Goal: Use online tool/utility: Utilize a website feature to perform a specific function

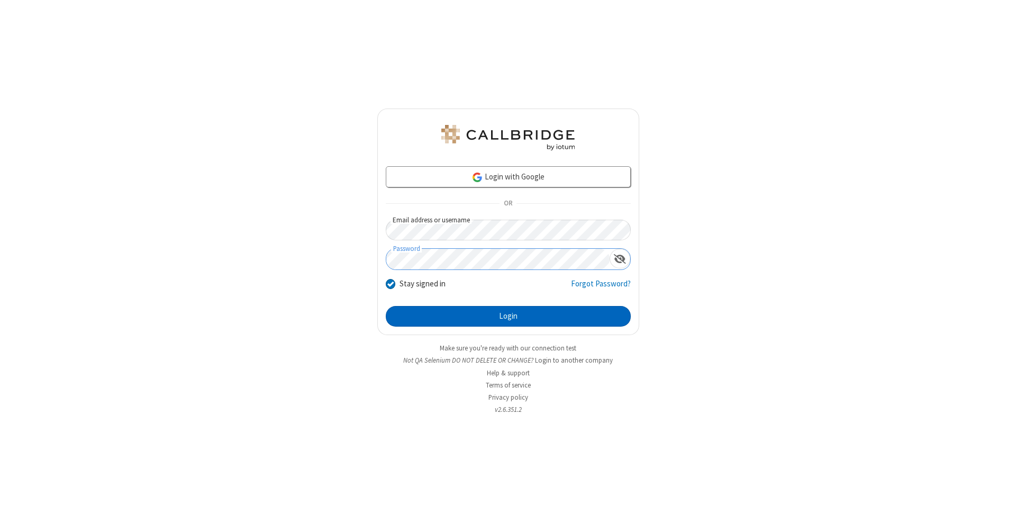
click at [508, 317] on button "Login" at bounding box center [508, 316] width 245 height 21
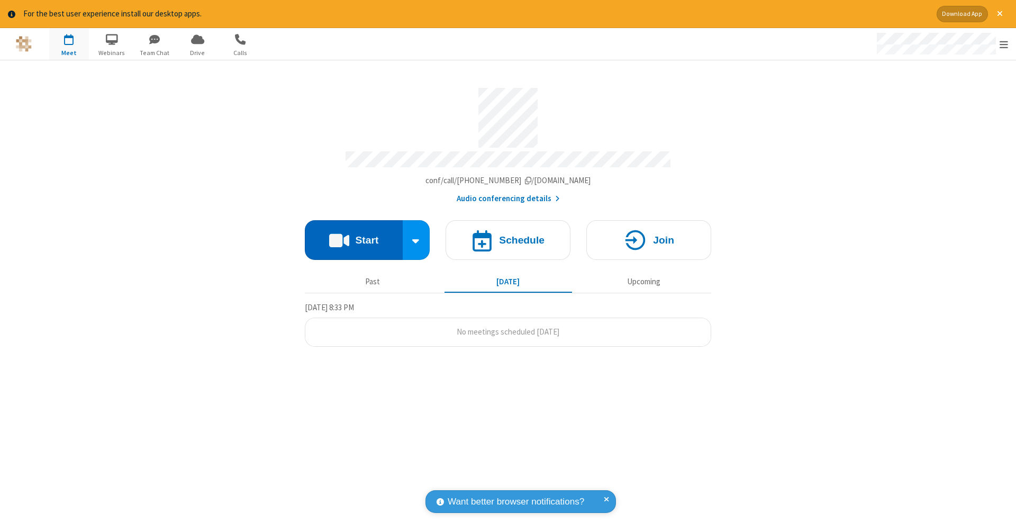
click at [354, 235] on button "Start" at bounding box center [354, 240] width 98 height 40
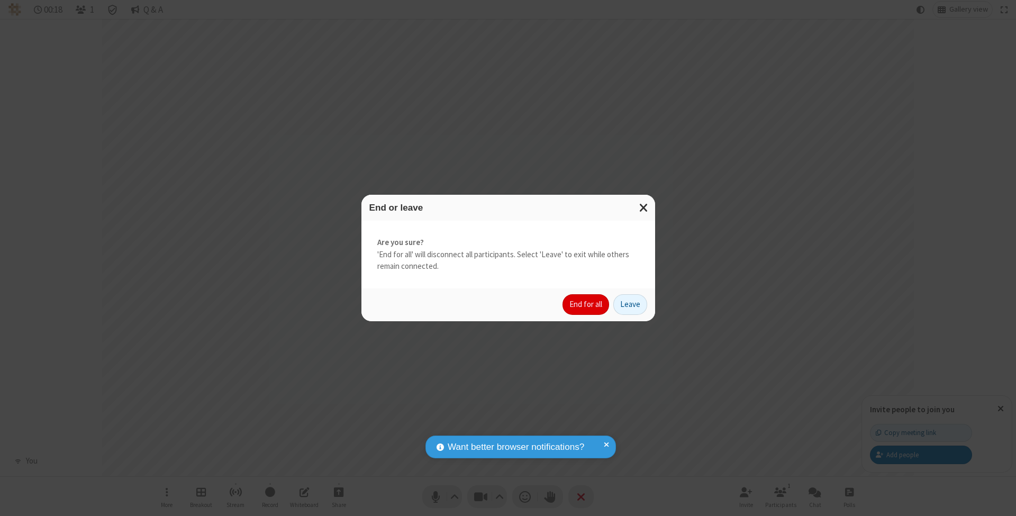
click at [587, 304] on button "End for all" at bounding box center [586, 304] width 47 height 21
